Goal: Find specific page/section: Find specific page/section

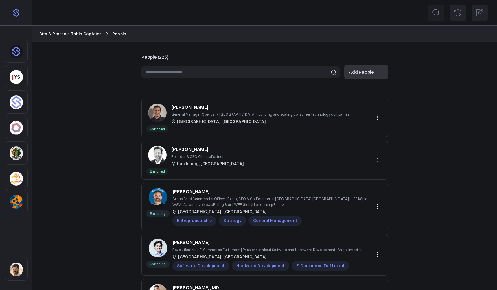
scroll to position [272, 0]
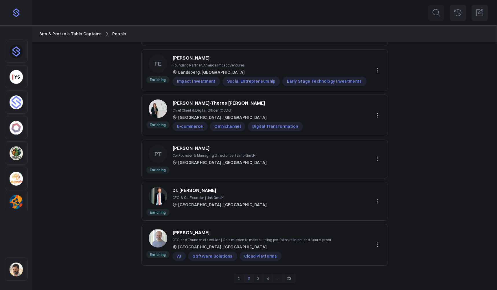
click at [258, 280] on link "3" at bounding box center [258, 278] width 10 height 9
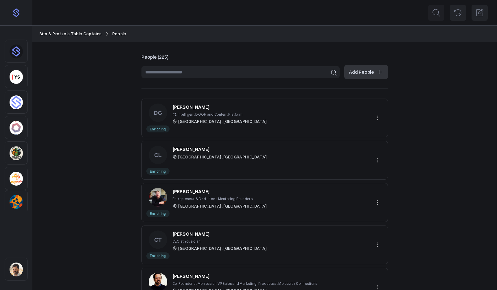
scroll to position [5, 0]
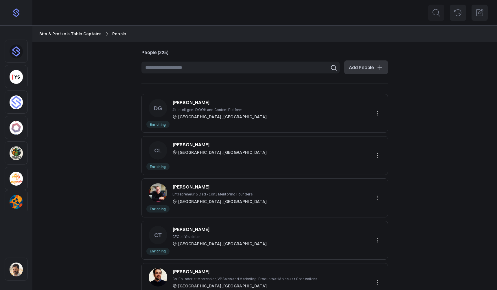
click at [182, 229] on p "[PERSON_NAME]" at bounding box center [190, 229] width 37 height 7
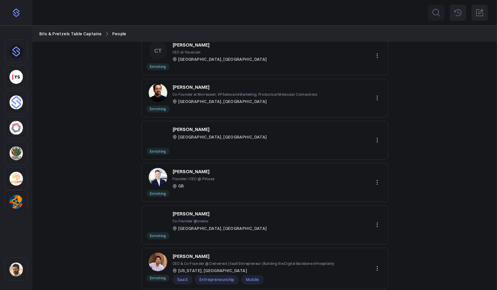
scroll to position [258, 0]
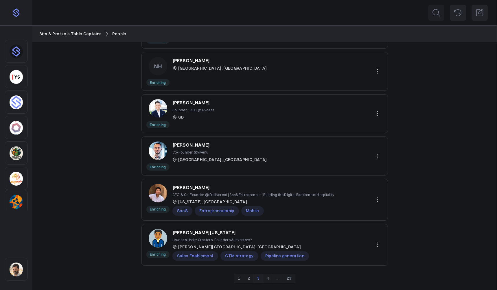
click at [268, 277] on link "4" at bounding box center [268, 278] width 10 height 9
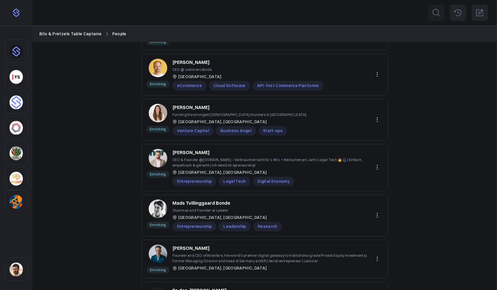
scroll to position [272, 0]
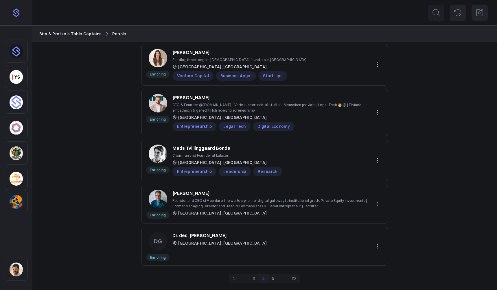
click at [273, 278] on link "5" at bounding box center [273, 278] width 10 height 9
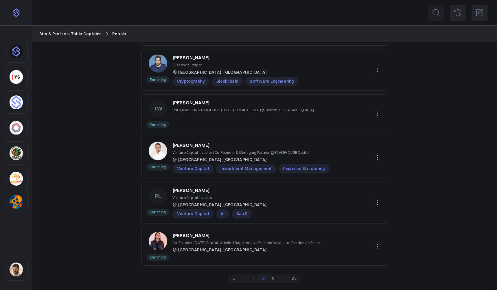
scroll to position [0, 0]
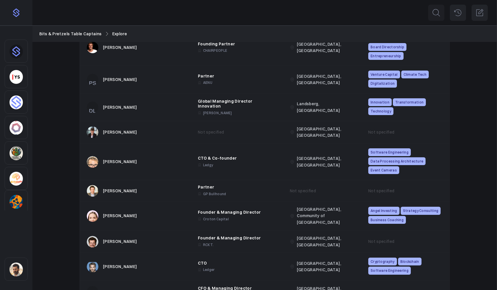
scroll to position [2952, 0]
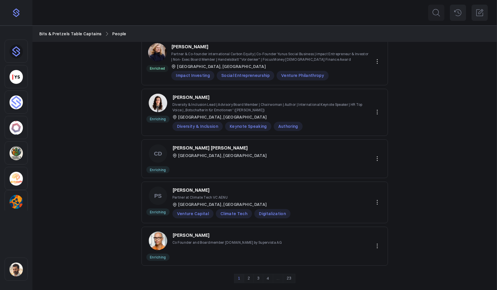
scroll to position [276, 0]
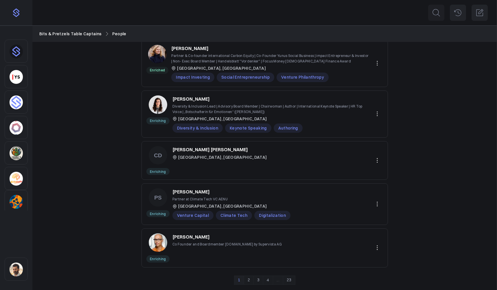
click at [268, 281] on link "4" at bounding box center [268, 280] width 10 height 9
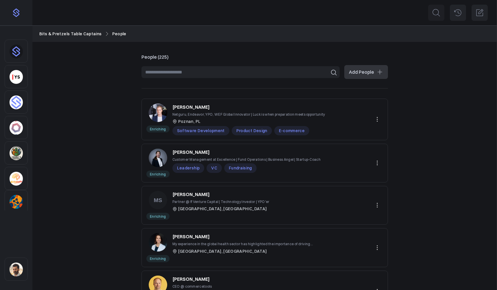
scroll to position [272, 0]
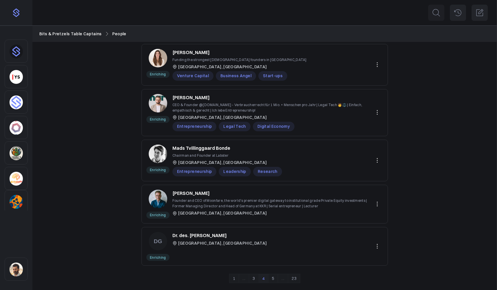
click at [273, 277] on link "5" at bounding box center [273, 278] width 10 height 9
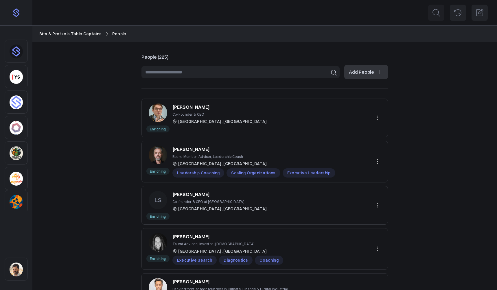
scroll to position [269, 0]
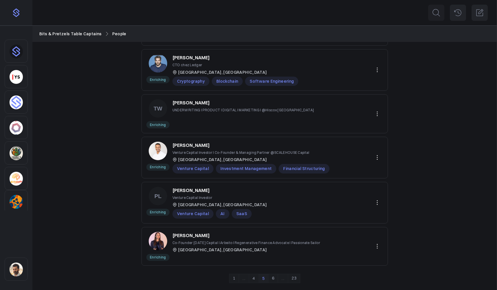
click at [273, 278] on link "6" at bounding box center [273, 278] width 10 height 9
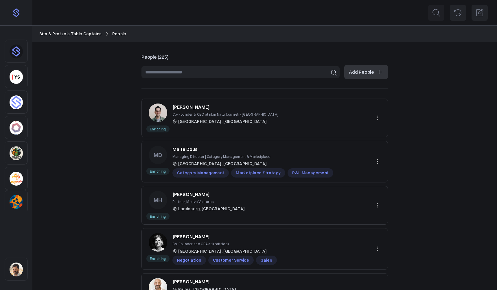
scroll to position [266, 0]
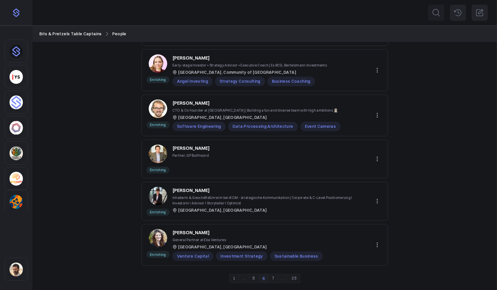
click at [274, 279] on link "7" at bounding box center [273, 278] width 10 height 9
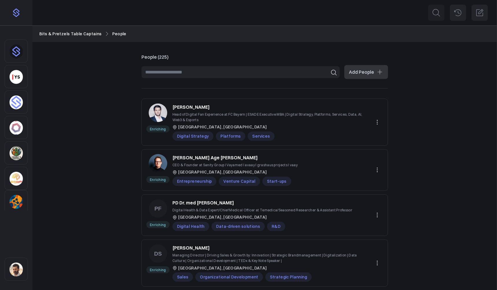
scroll to position [283, 0]
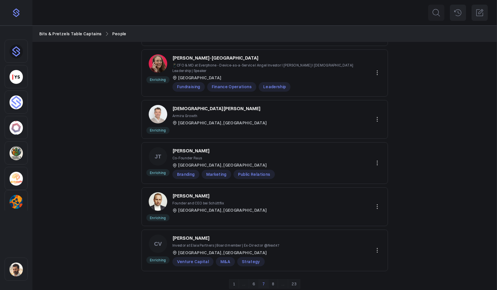
click at [272, 279] on link "8" at bounding box center [273, 283] width 10 height 9
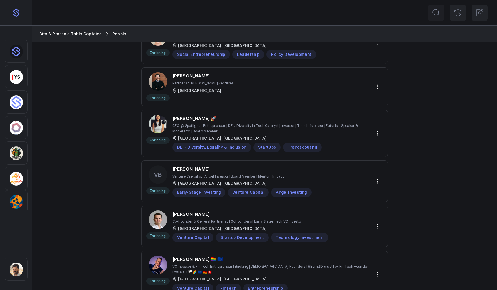
scroll to position [280, 0]
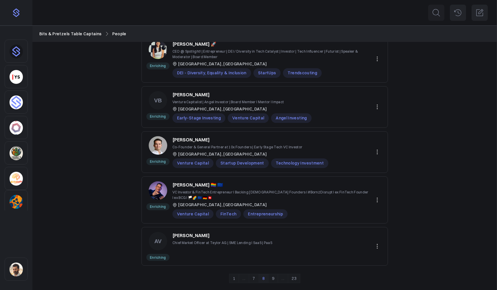
click at [274, 280] on link "9" at bounding box center [273, 278] width 10 height 9
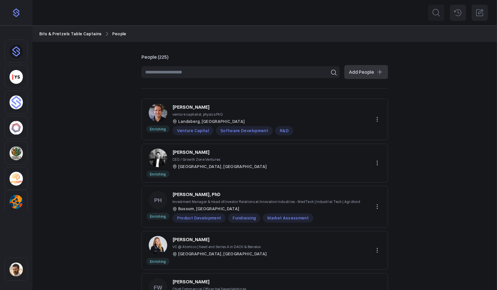
scroll to position [266, 0]
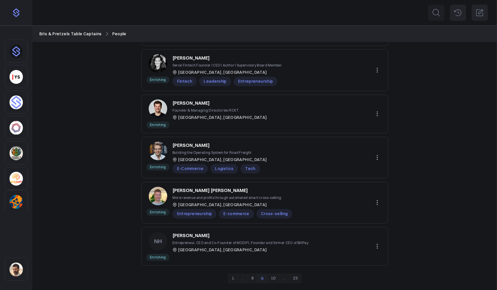
drag, startPoint x: 273, startPoint y: 278, endPoint x: 277, endPoint y: 276, distance: 4.5
click at [273, 278] on link "10" at bounding box center [273, 278] width 12 height 9
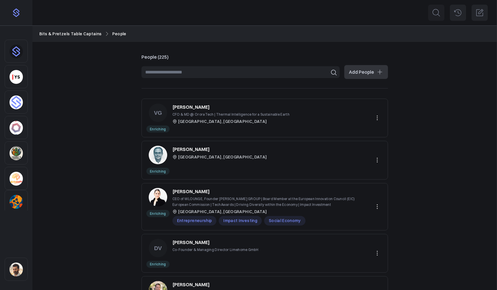
scroll to position [278, 0]
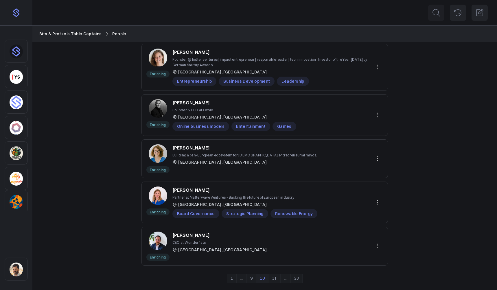
click at [273, 279] on link "11" at bounding box center [274, 278] width 12 height 9
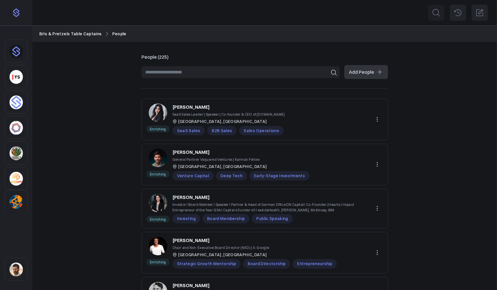
scroll to position [276, 0]
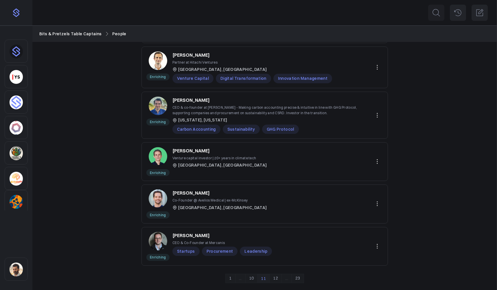
click at [275, 277] on link "12" at bounding box center [275, 278] width 12 height 9
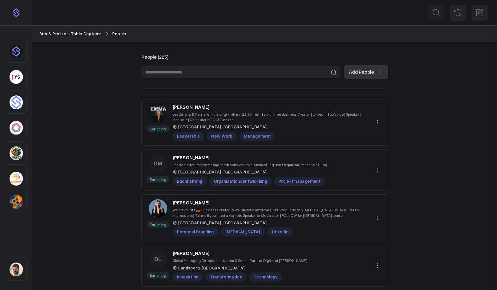
scroll to position [289, 0]
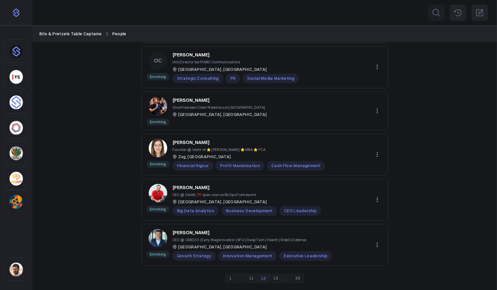
click at [274, 279] on link "13" at bounding box center [275, 278] width 12 height 9
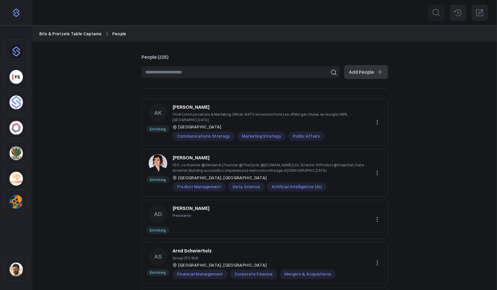
scroll to position [303, 0]
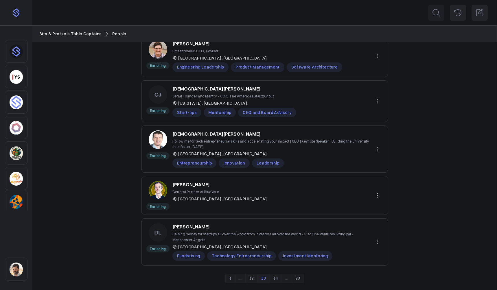
drag, startPoint x: 277, startPoint y: 279, endPoint x: 284, endPoint y: 271, distance: 10.4
click at [276, 279] on link "14" at bounding box center [275, 278] width 12 height 9
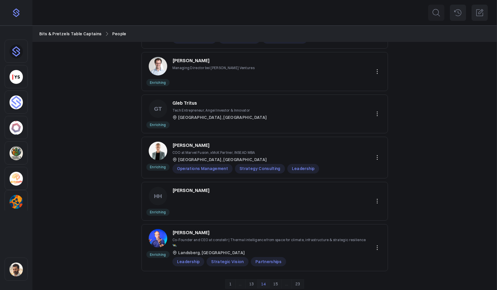
click at [186, 191] on p "Hannan H." at bounding box center [190, 190] width 37 height 7
click at [379, 202] on icon at bounding box center [377, 201] width 7 height 7
click at [349, 226] on button "Delete" at bounding box center [357, 225] width 52 height 10
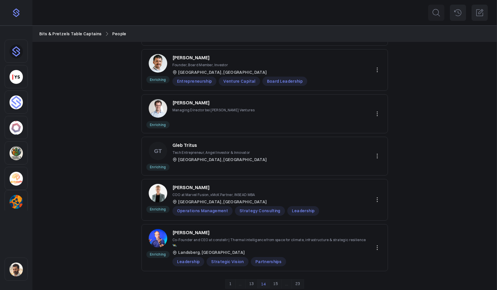
click at [277, 279] on link "15" at bounding box center [275, 283] width 12 height 9
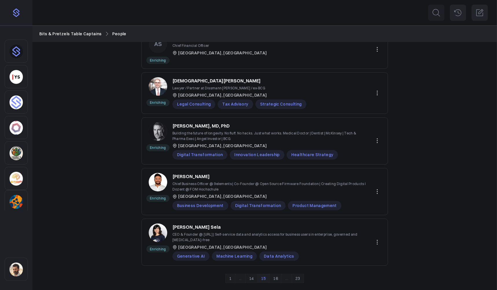
click at [275, 279] on link "16" at bounding box center [275, 278] width 12 height 9
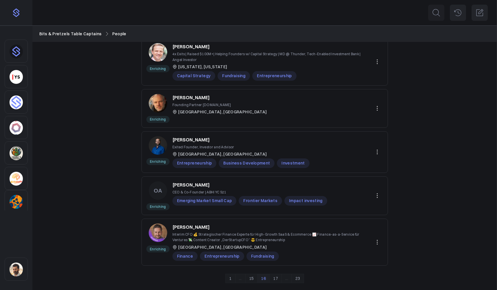
drag, startPoint x: 277, startPoint y: 280, endPoint x: 276, endPoint y: 254, distance: 26.6
click at [277, 280] on link "17" at bounding box center [275, 278] width 12 height 9
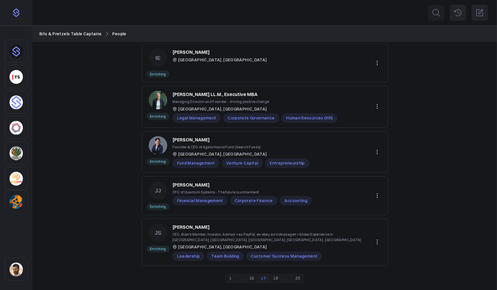
drag, startPoint x: 276, startPoint y: 280, endPoint x: 285, endPoint y: 257, distance: 24.2
click at [277, 280] on link "18" at bounding box center [275, 278] width 12 height 9
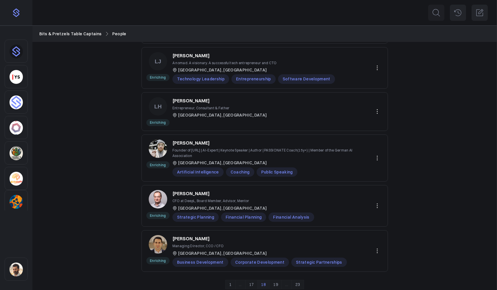
drag, startPoint x: 274, startPoint y: 281, endPoint x: 277, endPoint y: 280, distance: 3.2
click at [274, 281] on link "19" at bounding box center [275, 284] width 12 height 9
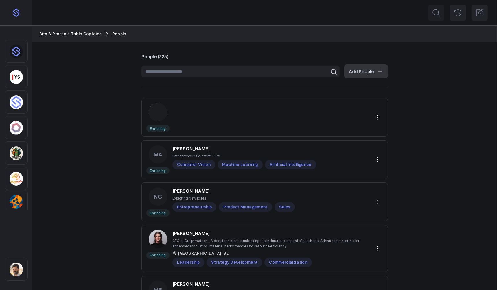
click at [378, 119] on icon at bounding box center [377, 117] width 7 height 7
click at [345, 140] on button "Delete" at bounding box center [357, 141] width 52 height 10
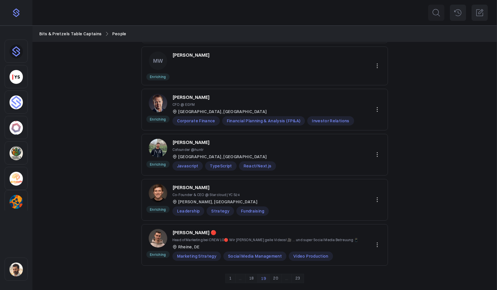
scroll to position [226, 0]
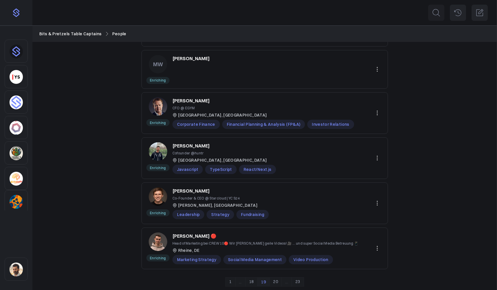
click at [275, 283] on link "20" at bounding box center [275, 281] width 12 height 9
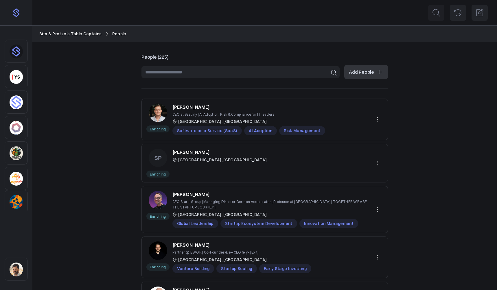
scroll to position [275, 0]
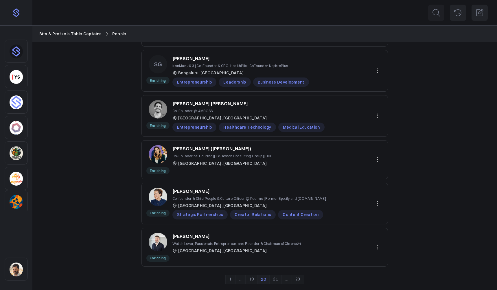
drag, startPoint x: 251, startPoint y: 278, endPoint x: 257, endPoint y: 279, distance: 7.0
click at [251, 279] on link "19" at bounding box center [251, 279] width 12 height 9
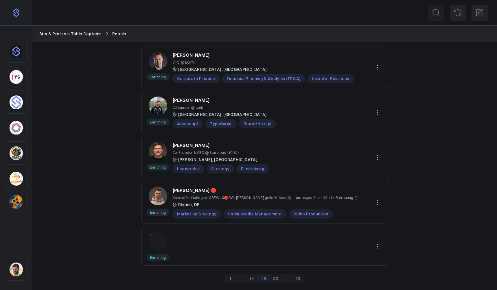
click at [377, 245] on icon at bounding box center [377, 246] width 7 height 7
click at [338, 271] on button "Delete" at bounding box center [357, 271] width 52 height 10
click at [339, 270] on button "Delete" at bounding box center [357, 271] width 52 height 10
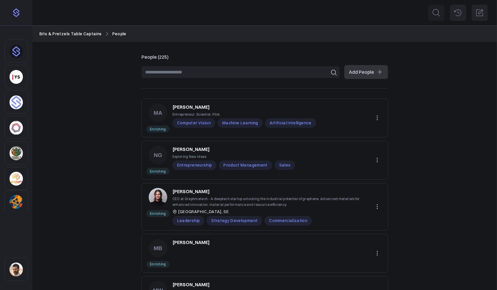
scroll to position [55, 0]
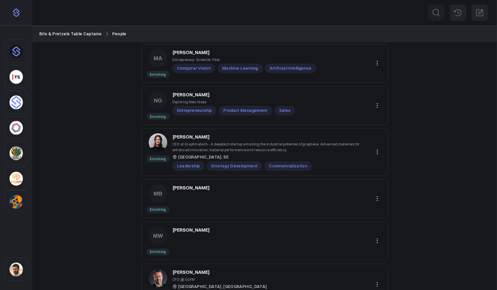
click at [194, 187] on p "Mauricio Benavides" at bounding box center [190, 187] width 37 height 7
click at [188, 230] on p "Max Wittrock" at bounding box center [190, 229] width 37 height 7
click at [378, 197] on icon at bounding box center [377, 198] width 7 height 7
click at [348, 223] on button "Delete" at bounding box center [357, 222] width 52 height 10
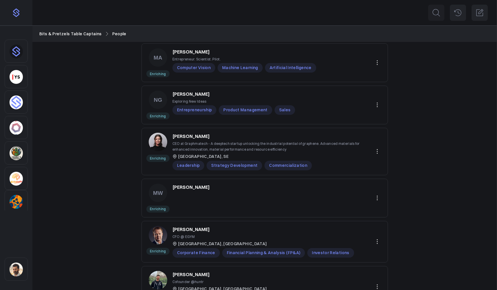
drag, startPoint x: 372, startPoint y: 197, endPoint x: 376, endPoint y: 198, distance: 3.9
click at [373, 197] on button at bounding box center [377, 198] width 12 height 12
click at [351, 222] on button "Delete" at bounding box center [357, 222] width 52 height 10
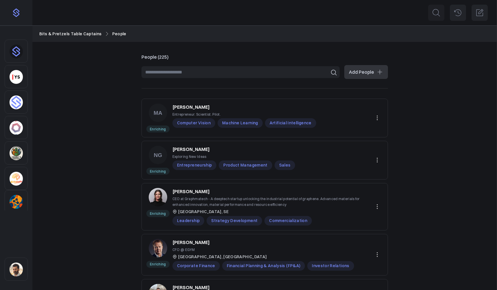
scroll to position [145, 0]
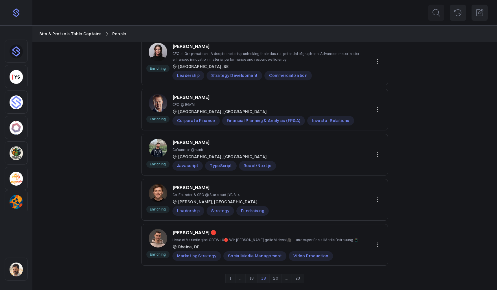
click at [276, 280] on link "20" at bounding box center [275, 278] width 12 height 9
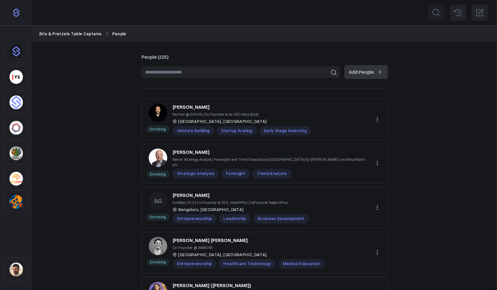
scroll to position [275, 0]
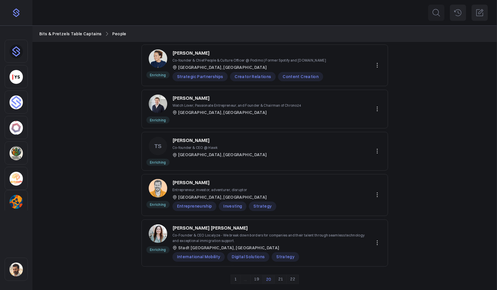
drag, startPoint x: 281, startPoint y: 280, endPoint x: 294, endPoint y: 279, distance: 13.1
click at [281, 280] on link "21" at bounding box center [281, 279] width 12 height 9
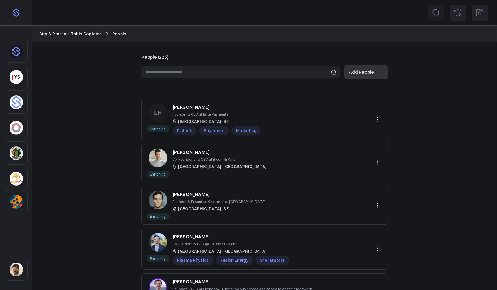
scroll to position [266, 0]
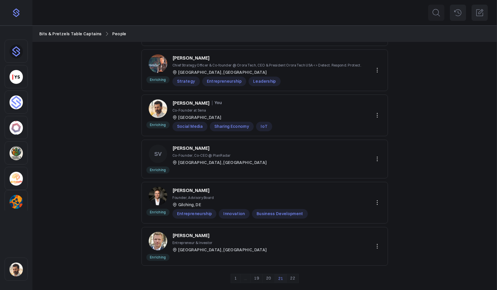
click at [292, 276] on link "22" at bounding box center [292, 278] width 12 height 9
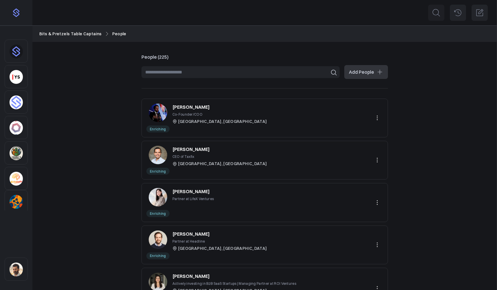
scroll to position [269, 0]
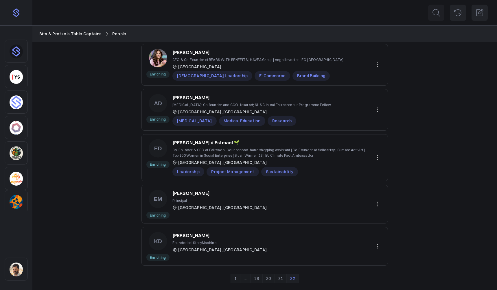
click at [270, 281] on link "20" at bounding box center [268, 278] width 12 height 9
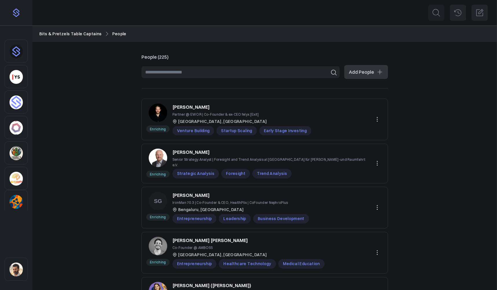
scroll to position [275, 0]
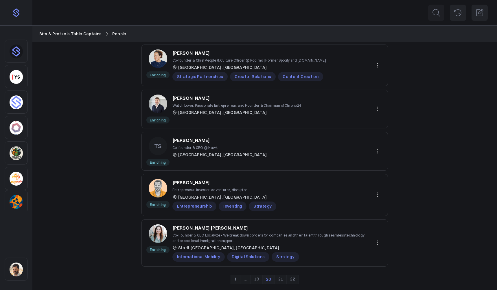
drag, startPoint x: 258, startPoint y: 278, endPoint x: 272, endPoint y: 269, distance: 16.6
click at [258, 278] on link "19" at bounding box center [256, 279] width 12 height 9
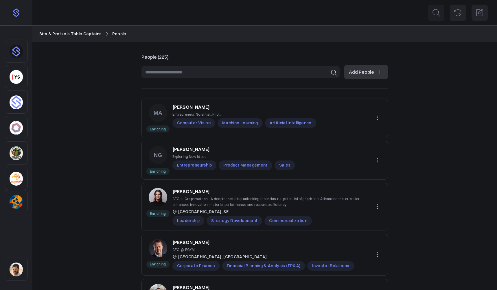
scroll to position [283, 0]
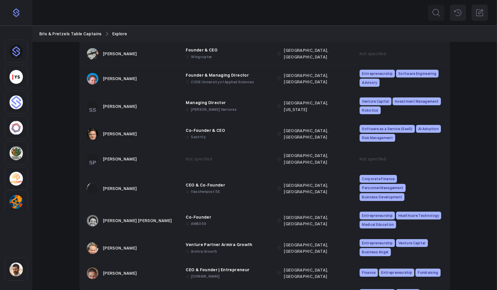
scroll to position [162, 0]
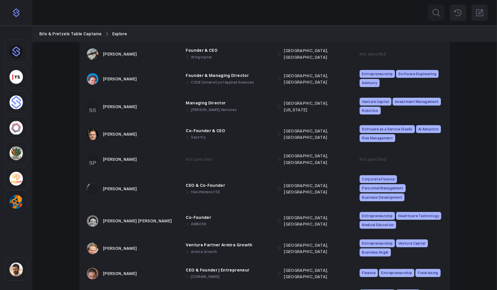
click at [113, 156] on div "[PERSON_NAME]" at bounding box center [120, 159] width 34 height 6
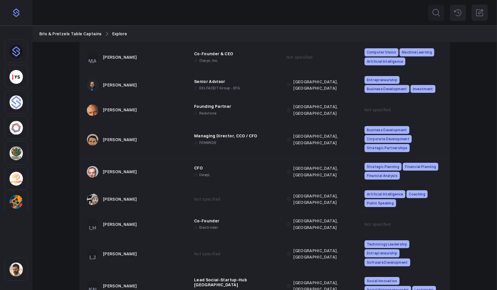
scroll to position [764, 0]
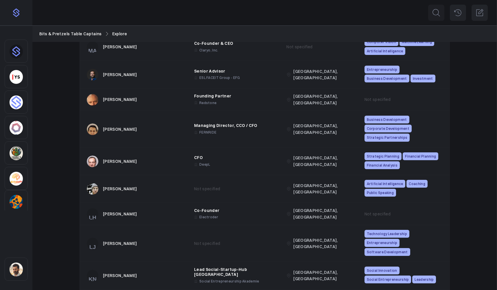
click at [123, 240] on div "[PERSON_NAME]" at bounding box center [120, 243] width 34 height 6
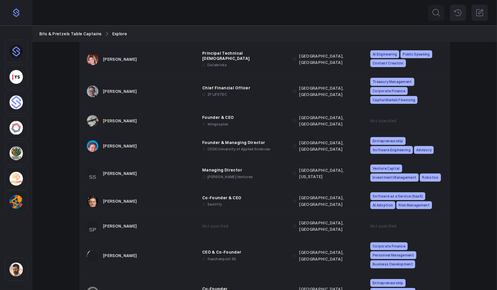
scroll to position [0, 0]
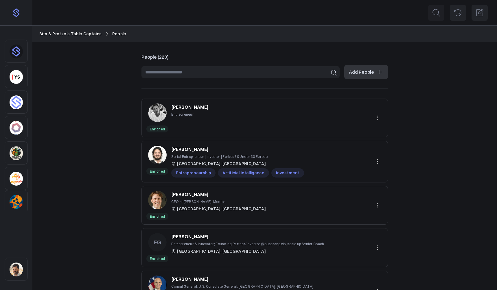
click at [194, 76] on input at bounding box center [240, 72] width 198 height 12
type input "*"
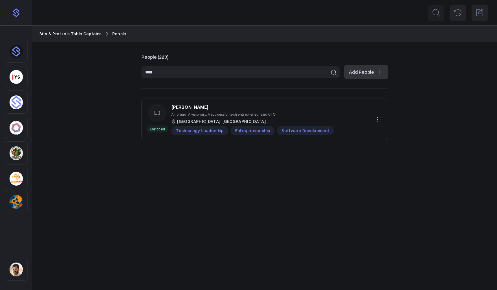
click at [201, 106] on p "Lars Jankowfsky" at bounding box center [189, 107] width 37 height 7
click at [157, 74] on input "****" at bounding box center [240, 72] width 198 height 12
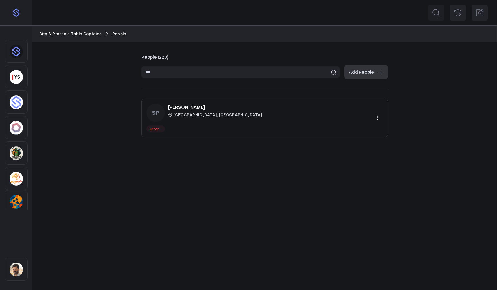
click at [380, 116] on icon at bounding box center [377, 118] width 7 height 7
click at [344, 142] on button "Delete" at bounding box center [357, 142] width 52 height 10
click at [181, 72] on input "***" at bounding box center [240, 72] width 198 height 12
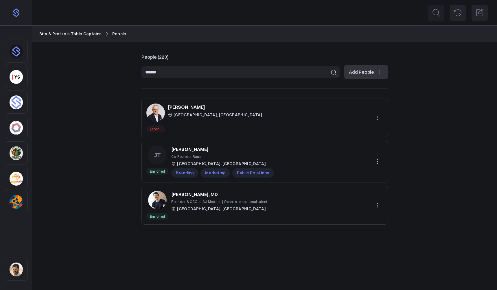
click at [375, 117] on icon at bounding box center [377, 118] width 7 height 7
click at [344, 140] on button "Delete" at bounding box center [357, 142] width 52 height 10
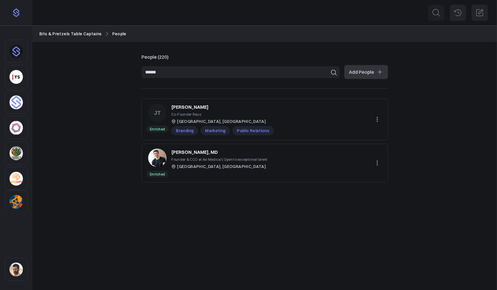
click at [163, 72] on input "******" at bounding box center [240, 72] width 198 height 12
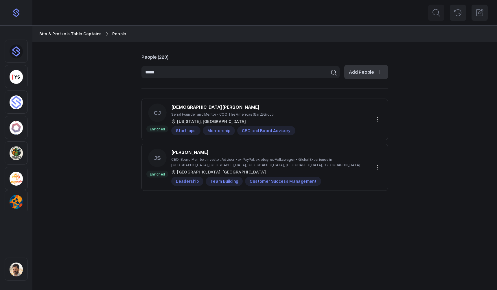
click at [164, 74] on input "*****" at bounding box center [240, 72] width 198 height 12
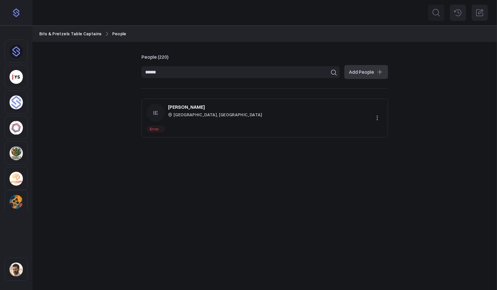
click at [189, 108] on p "Itziar Estevez Latasa" at bounding box center [186, 107] width 37 height 7
click at [380, 119] on icon at bounding box center [377, 118] width 7 height 7
click at [339, 143] on button "Delete" at bounding box center [357, 142] width 52 height 10
click at [168, 70] on input "******" at bounding box center [240, 72] width 198 height 12
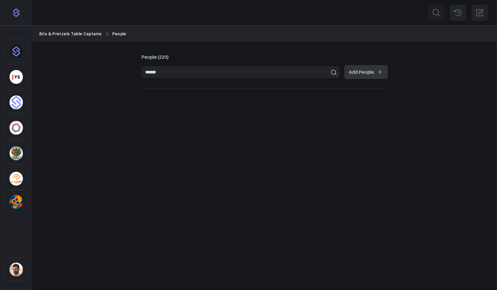
click at [168, 70] on input "******" at bounding box center [240, 72] width 198 height 12
click at [170, 72] on input "****" at bounding box center [240, 72] width 198 height 12
click at [182, 108] on p "Gleb Tritus" at bounding box center [183, 107] width 25 height 7
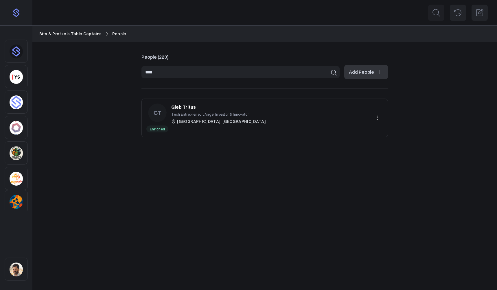
click at [176, 71] on input "****" at bounding box center [240, 72] width 198 height 12
click at [377, 116] on icon at bounding box center [377, 118] width 1 height 5
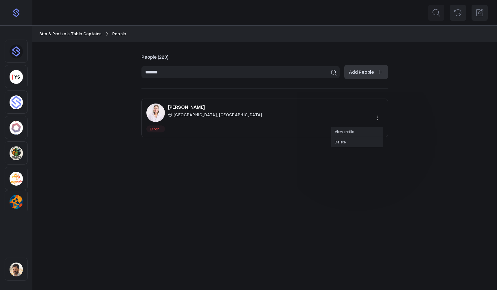
drag, startPoint x: 207, startPoint y: 102, endPoint x: 194, endPoint y: 109, distance: 14.6
click at [205, 103] on div "Error Ellinor Schweyer Munich, DE View profile Delete" at bounding box center [264, 118] width 246 height 39
click at [189, 106] on p "Ellinor Schweyer" at bounding box center [186, 107] width 37 height 7
click at [382, 117] on button at bounding box center [377, 118] width 12 height 12
click at [342, 140] on button "Delete" at bounding box center [357, 142] width 52 height 10
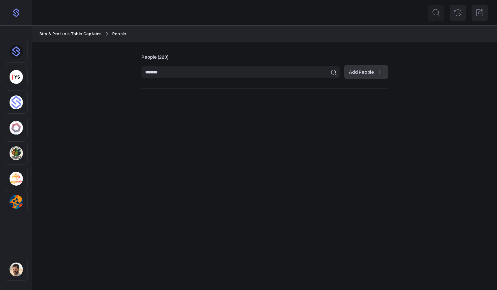
click at [164, 73] on input "*******" at bounding box center [240, 72] width 198 height 12
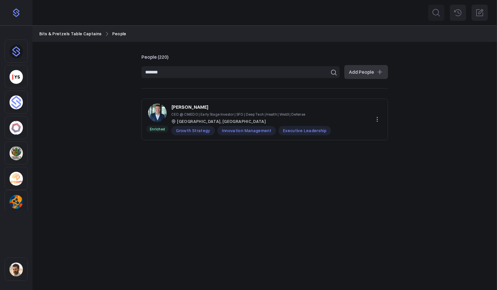
click at [168, 72] on input "*******" at bounding box center [240, 72] width 198 height 12
drag, startPoint x: 168, startPoint y: 72, endPoint x: 107, endPoint y: 83, distance: 61.7
click at [168, 72] on input "*******" at bounding box center [240, 72] width 198 height 12
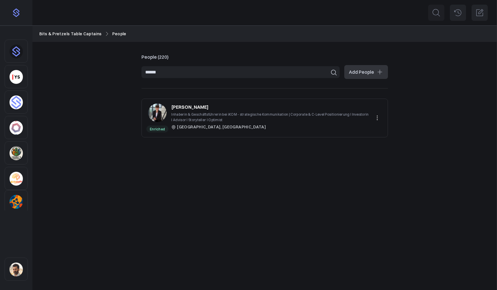
click at [221, 73] on input "******" at bounding box center [240, 72] width 198 height 12
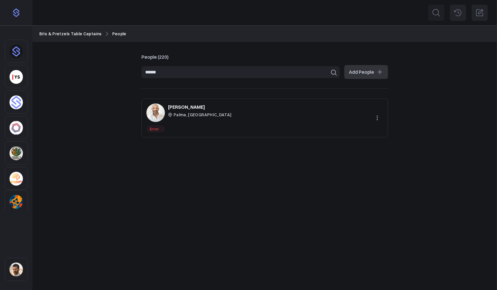
click at [380, 119] on icon at bounding box center [377, 118] width 7 height 7
click at [346, 141] on button "Delete" at bounding box center [357, 142] width 52 height 10
click at [170, 71] on input "******" at bounding box center [240, 72] width 198 height 12
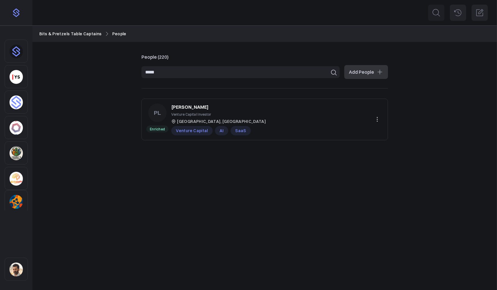
drag, startPoint x: 202, startPoint y: 64, endPoint x: 194, endPoint y: 73, distance: 12.3
click at [202, 65] on div "People (220) ***** Add People" at bounding box center [264, 66] width 246 height 25
click at [194, 73] on input "*****" at bounding box center [240, 72] width 198 height 12
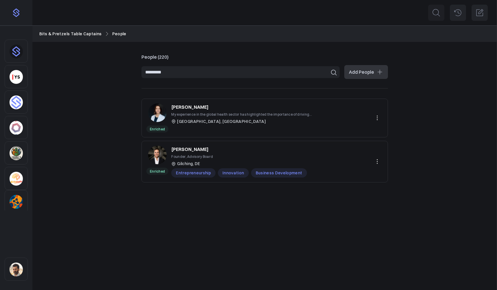
click at [173, 73] on input "*********" at bounding box center [240, 72] width 198 height 12
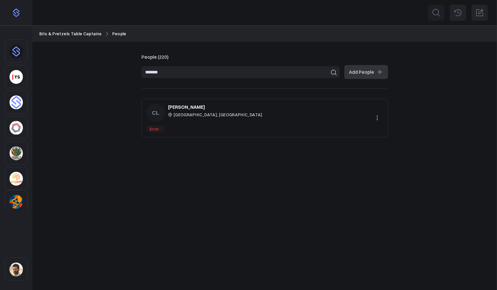
click at [378, 117] on icon at bounding box center [377, 118] width 7 height 7
click at [347, 143] on button "Delete" at bounding box center [357, 142] width 52 height 10
click at [218, 71] on input "*******" at bounding box center [240, 72] width 198 height 12
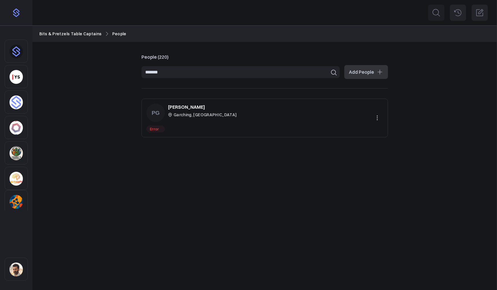
click at [374, 116] on button at bounding box center [377, 118] width 12 height 12
click at [350, 144] on button "Delete" at bounding box center [357, 142] width 52 height 10
click at [216, 71] on input "*******" at bounding box center [240, 72] width 198 height 12
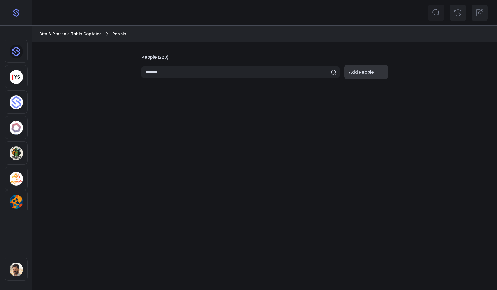
type input "*"
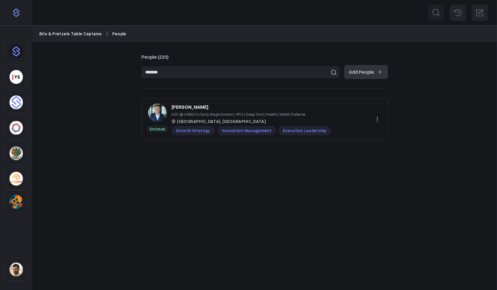
click at [226, 69] on input "*******" at bounding box center [240, 72] width 198 height 12
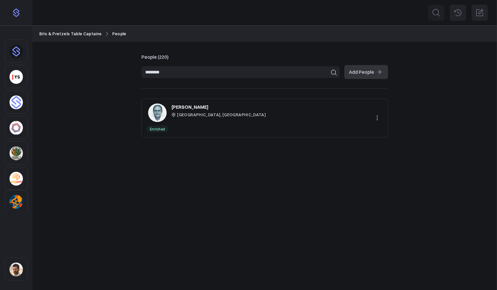
click at [181, 73] on input "********" at bounding box center [240, 72] width 198 height 12
click at [181, 72] on input "********" at bounding box center [240, 72] width 198 height 12
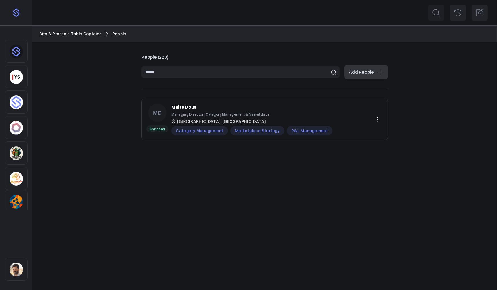
click at [181, 74] on input "*****" at bounding box center [240, 72] width 198 height 12
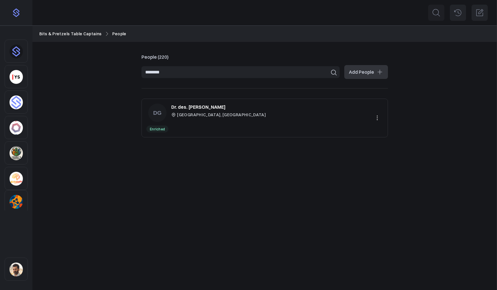
type input "********"
click at [192, 107] on p "Dr. des. Ariane Gaertner" at bounding box center [198, 107] width 54 height 7
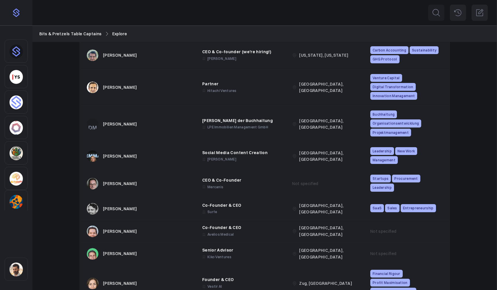
scroll to position [2173, 0]
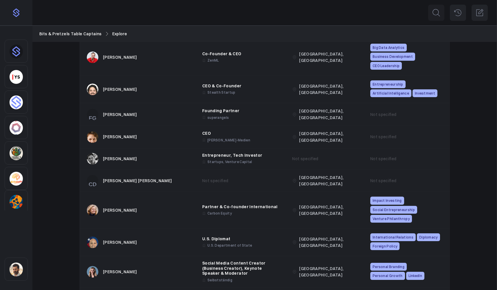
click at [84, 33] on link "Bits & Pretzels Table Captains" at bounding box center [70, 34] width 62 height 6
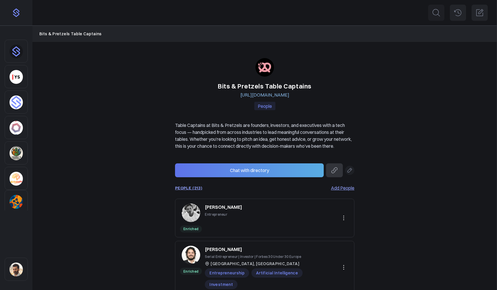
drag, startPoint x: 47, startPoint y: 66, endPoint x: 36, endPoint y: 59, distance: 12.5
click at [45, 65] on div "Bits & Pretzels Table Captains [URL][DOMAIN_NAME] People Table Captains at Bits…" at bounding box center [264, 246] width 465 height 408
